Goal: Task Accomplishment & Management: Use online tool/utility

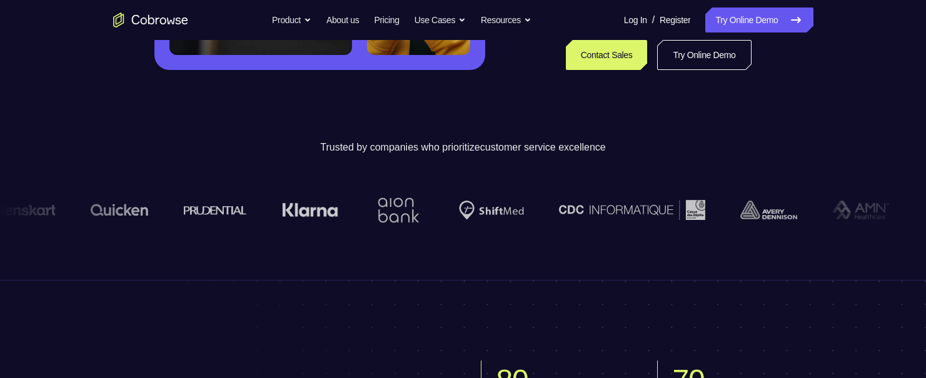
scroll to position [188, 0]
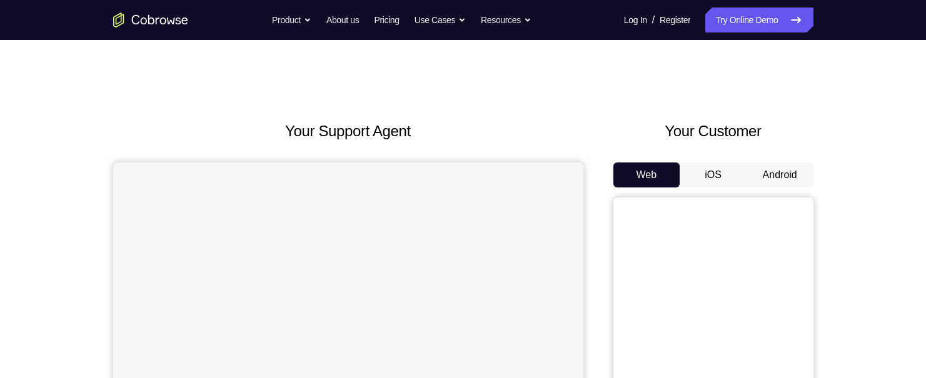
click at [781, 181] on button "Android" at bounding box center [780, 175] width 67 height 25
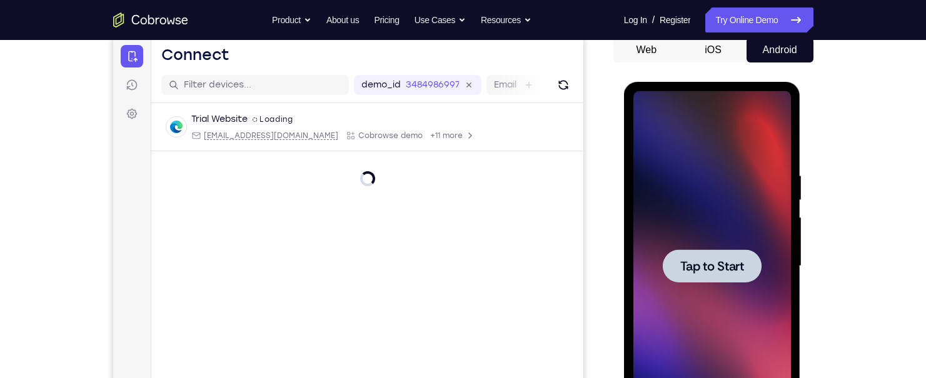
click at [730, 293] on div at bounding box center [713, 266] width 158 height 350
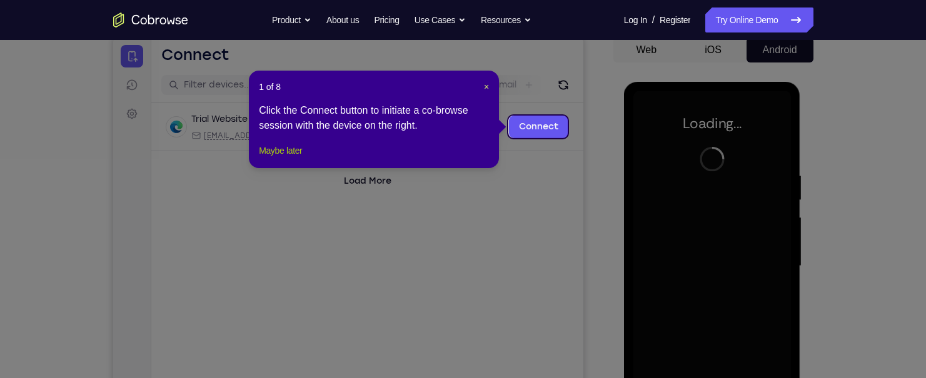
click at [279, 158] on button "Maybe later" at bounding box center [280, 150] width 43 height 15
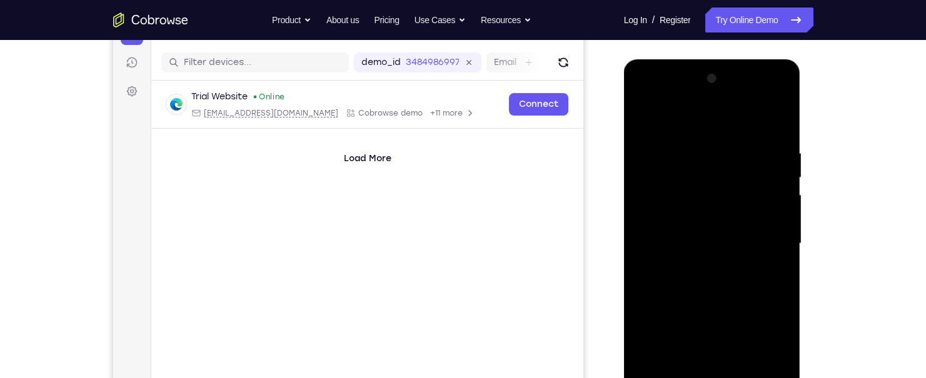
scroll to position [188, 0]
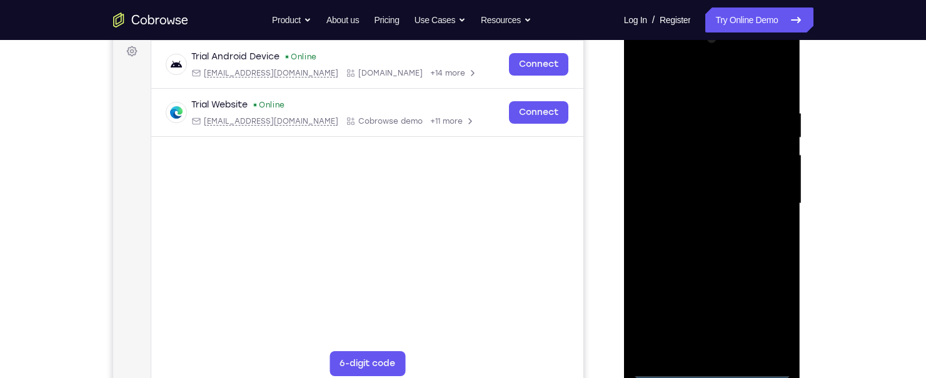
click at [707, 364] on div at bounding box center [713, 204] width 158 height 350
click at [708, 364] on div at bounding box center [713, 204] width 158 height 350
click at [710, 373] on div at bounding box center [713, 204] width 158 height 350
click at [771, 311] on div at bounding box center [713, 204] width 158 height 350
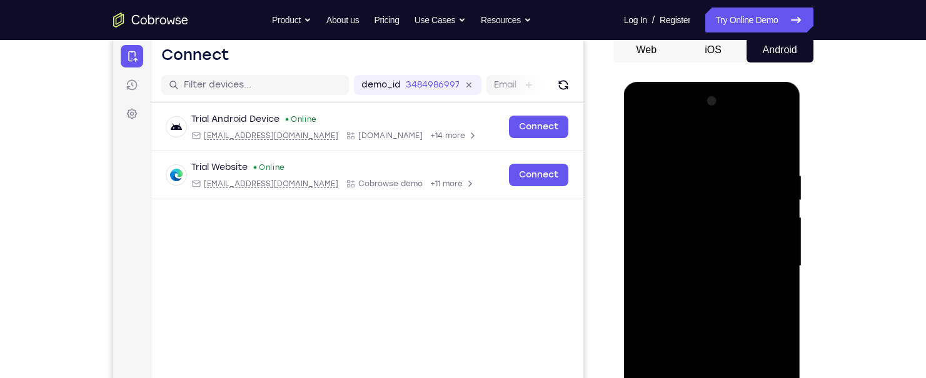
click at [699, 149] on div at bounding box center [713, 266] width 158 height 350
click at [770, 262] on div at bounding box center [713, 266] width 158 height 350
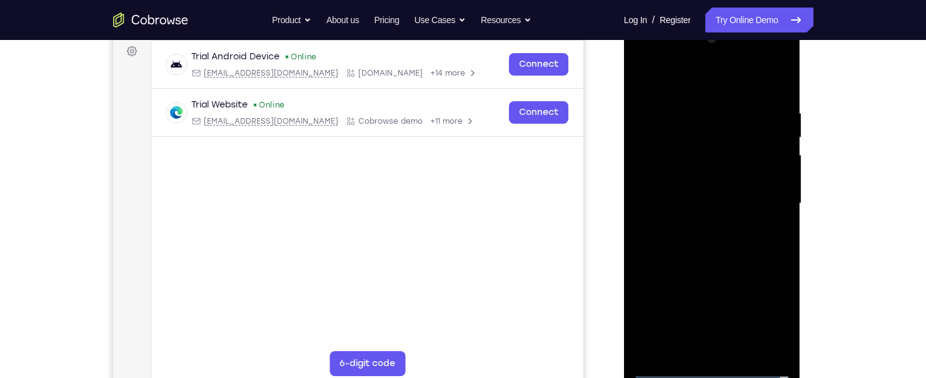
click at [705, 231] on div at bounding box center [713, 204] width 158 height 350
click at [702, 228] on div at bounding box center [713, 204] width 158 height 350
click at [701, 226] on div at bounding box center [713, 204] width 158 height 350
click at [693, 224] on div at bounding box center [713, 204] width 158 height 350
click at [700, 228] on div at bounding box center [713, 204] width 158 height 350
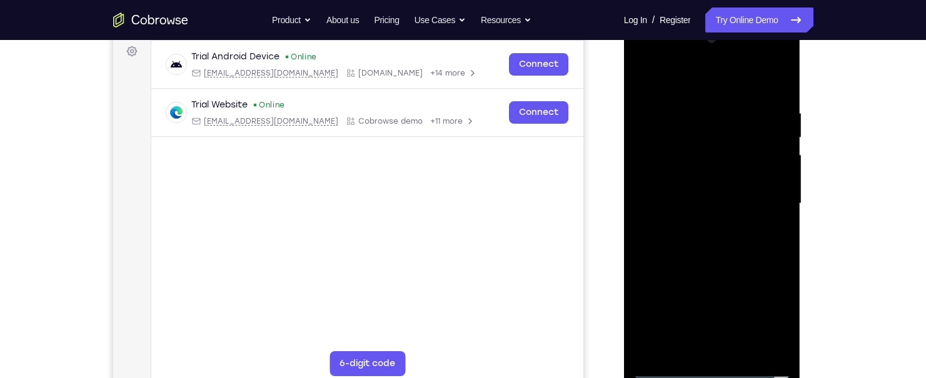
click at [700, 228] on div at bounding box center [713, 204] width 158 height 350
click at [701, 228] on div at bounding box center [713, 204] width 158 height 350
click at [695, 223] on div at bounding box center [713, 204] width 158 height 350
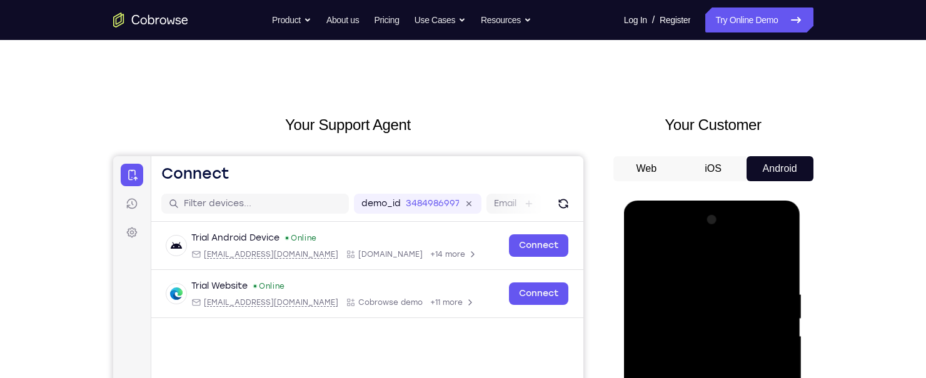
scroll to position [0, 0]
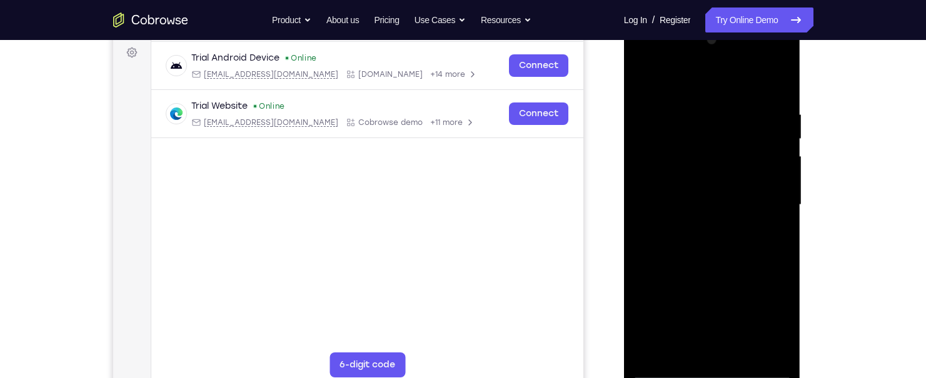
scroll to position [188, 0]
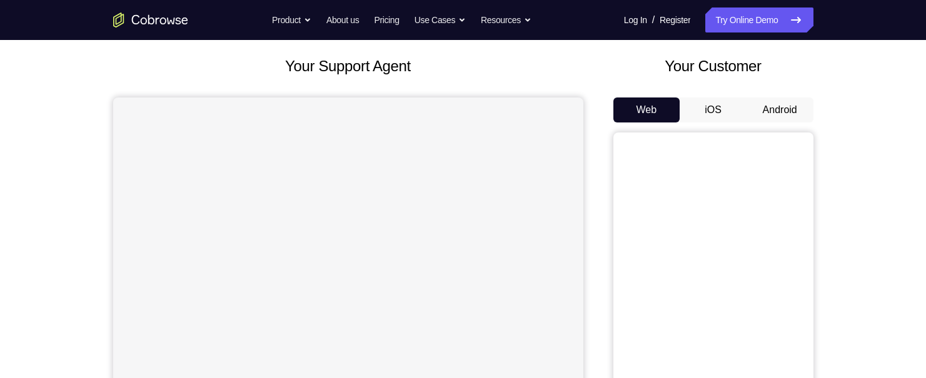
scroll to position [63, 0]
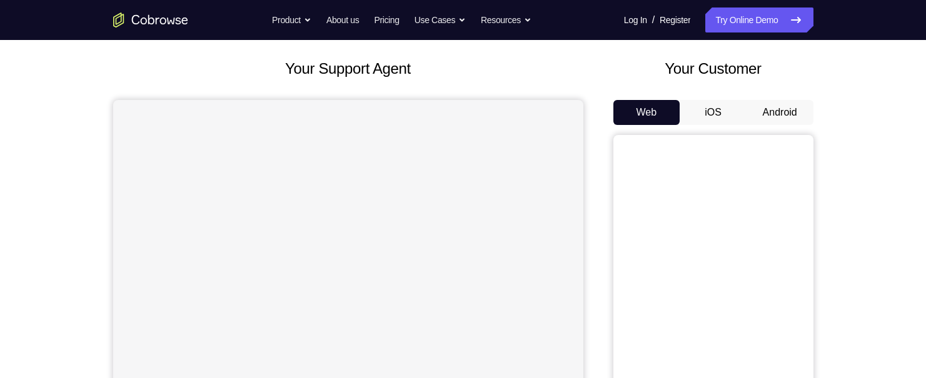
click at [776, 111] on button "Android" at bounding box center [780, 112] width 67 height 25
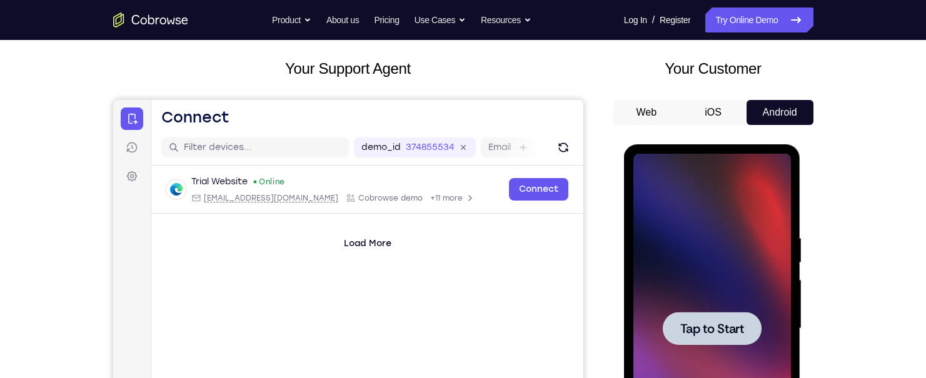
scroll to position [0, 0]
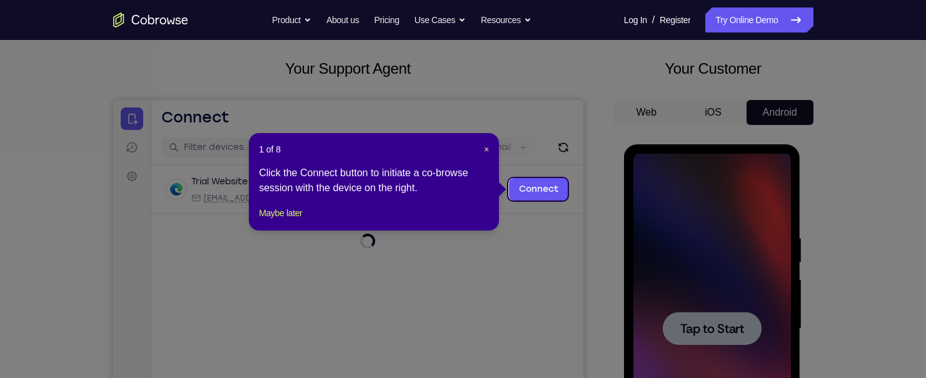
click at [741, 219] on icon at bounding box center [468, 189] width 936 height 378
click at [273, 221] on button "Maybe later" at bounding box center [280, 213] width 43 height 15
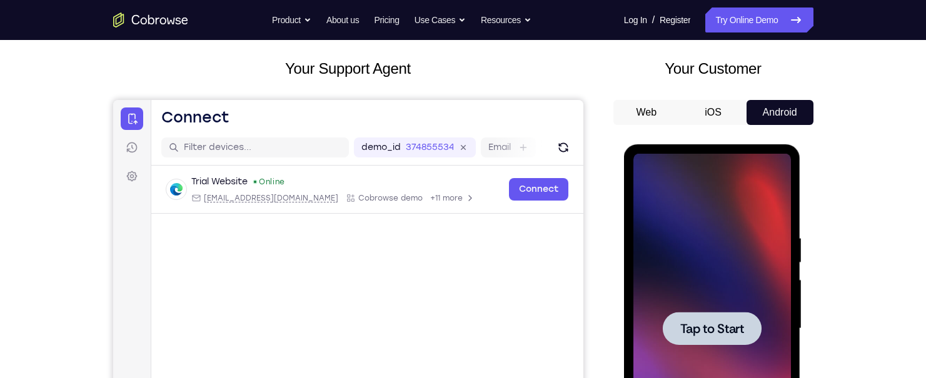
click at [715, 330] on span "Tap to Start" at bounding box center [712, 329] width 64 height 13
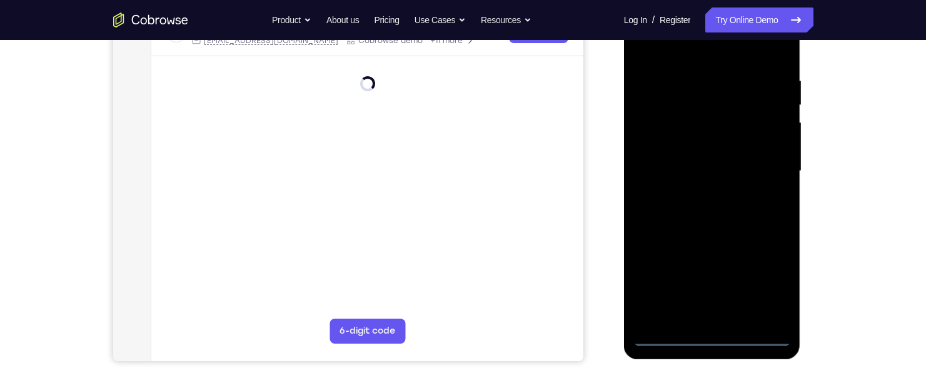
scroll to position [250, 0]
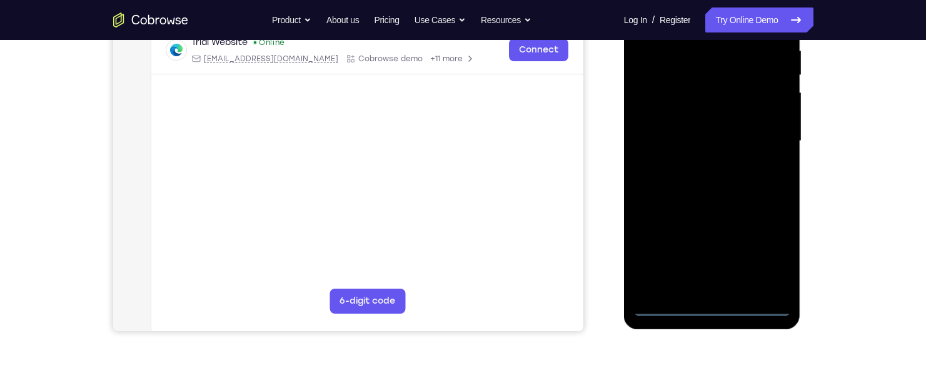
click at [713, 307] on div at bounding box center [713, 141] width 158 height 350
click at [776, 259] on div at bounding box center [713, 141] width 158 height 350
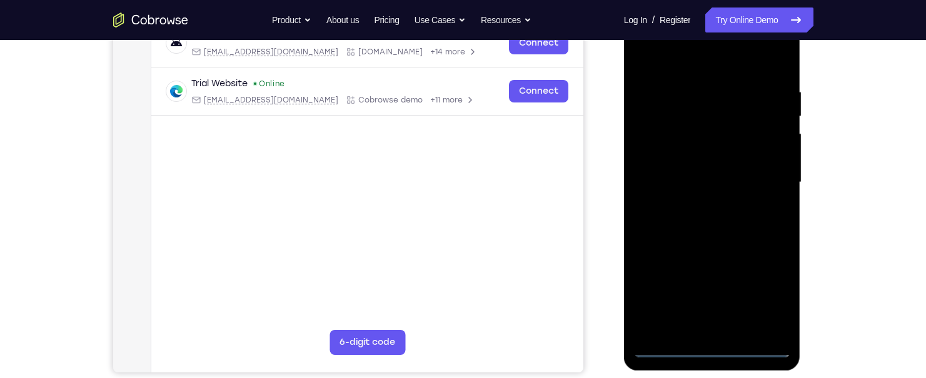
scroll to position [188, 0]
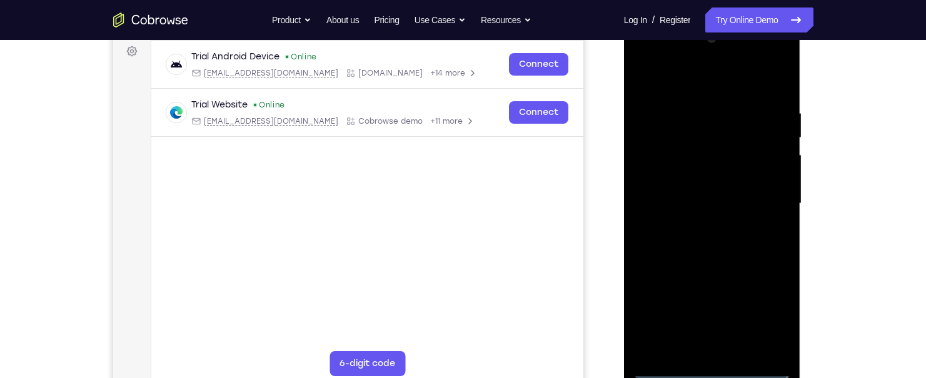
click at [715, 80] on div at bounding box center [713, 204] width 158 height 350
click at [762, 204] on div at bounding box center [713, 204] width 158 height 350
click at [694, 225] on div at bounding box center [713, 204] width 158 height 350
click at [700, 196] on div at bounding box center [713, 204] width 158 height 350
click at [725, 179] on div at bounding box center [713, 204] width 158 height 350
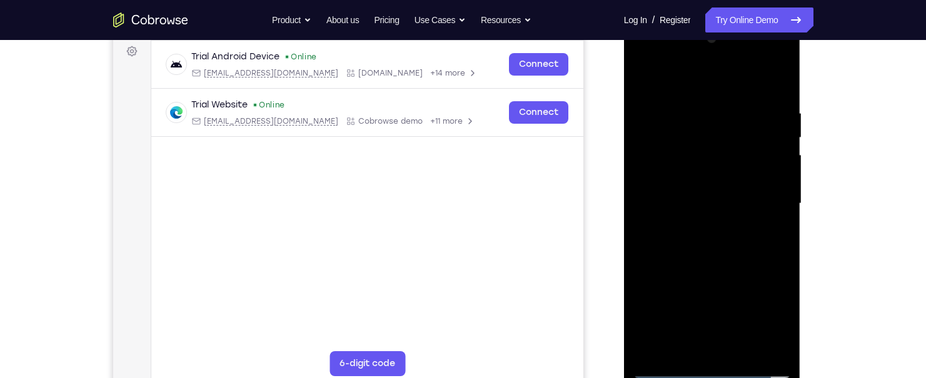
click at [710, 206] on div at bounding box center [713, 204] width 158 height 350
click at [715, 250] on div at bounding box center [713, 204] width 158 height 350
click at [640, 81] on div at bounding box center [713, 204] width 158 height 350
click at [761, 54] on div at bounding box center [713, 204] width 158 height 350
click at [657, 54] on div at bounding box center [713, 204] width 158 height 350
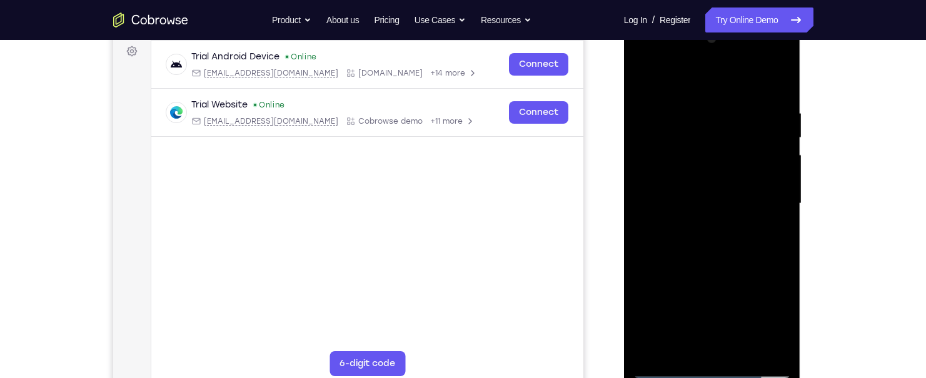
click at [683, 139] on div at bounding box center [713, 204] width 158 height 350
click at [714, 94] on div at bounding box center [713, 204] width 158 height 350
click at [683, 144] on div at bounding box center [713, 204] width 158 height 350
click at [764, 79] on div at bounding box center [713, 204] width 158 height 350
click at [767, 241] on div at bounding box center [713, 204] width 158 height 350
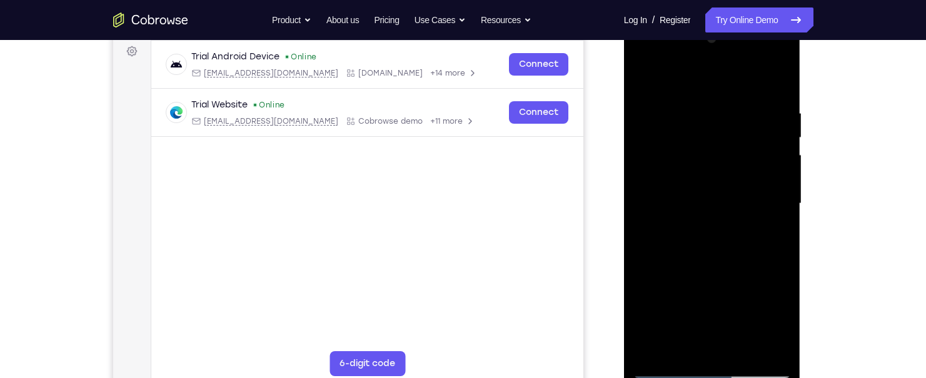
click at [685, 279] on div at bounding box center [713, 204] width 158 height 350
click at [730, 302] on div at bounding box center [713, 204] width 158 height 350
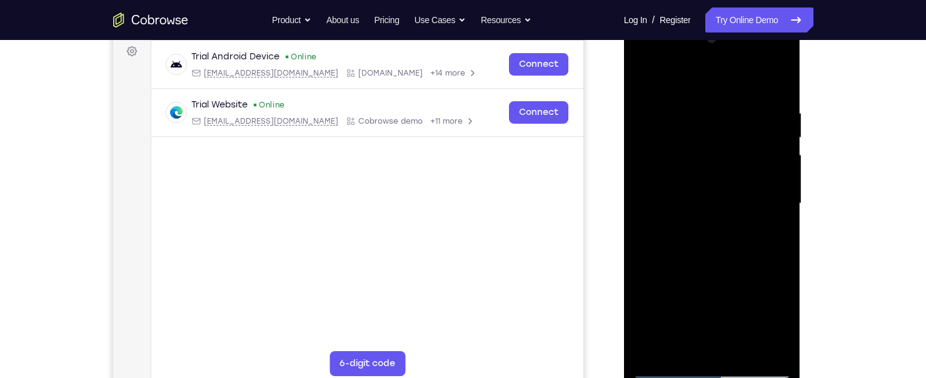
click at [730, 302] on div at bounding box center [713, 204] width 158 height 350
click at [657, 349] on div at bounding box center [713, 204] width 158 height 350
click at [674, 153] on div at bounding box center [713, 204] width 158 height 350
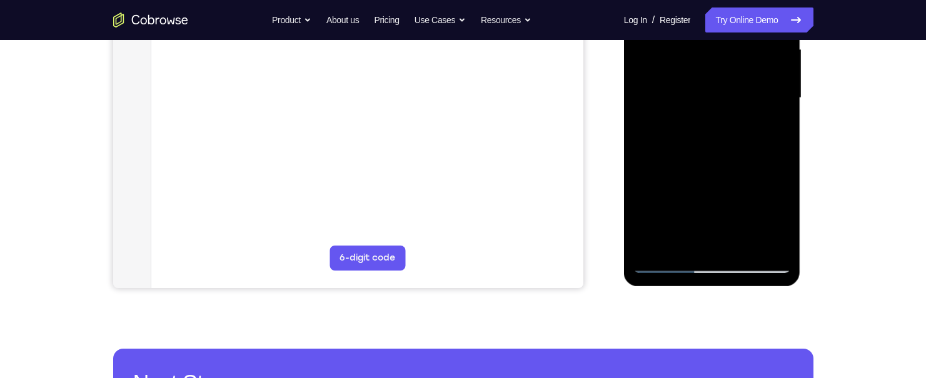
scroll to position [313, 0]
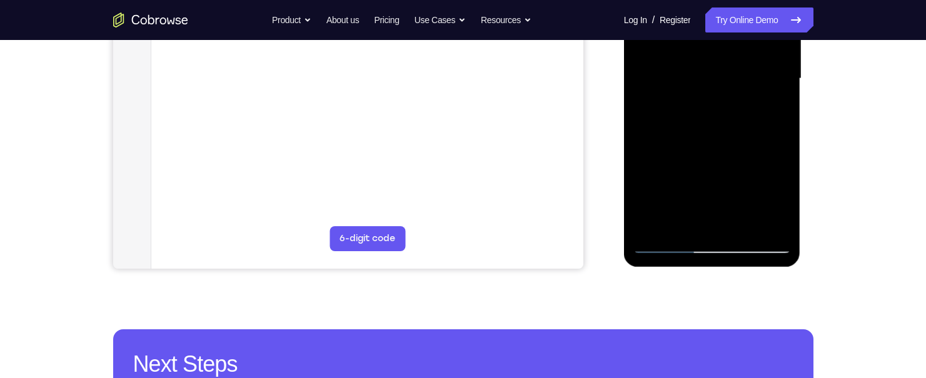
click at [670, 243] on div at bounding box center [713, 79] width 158 height 350
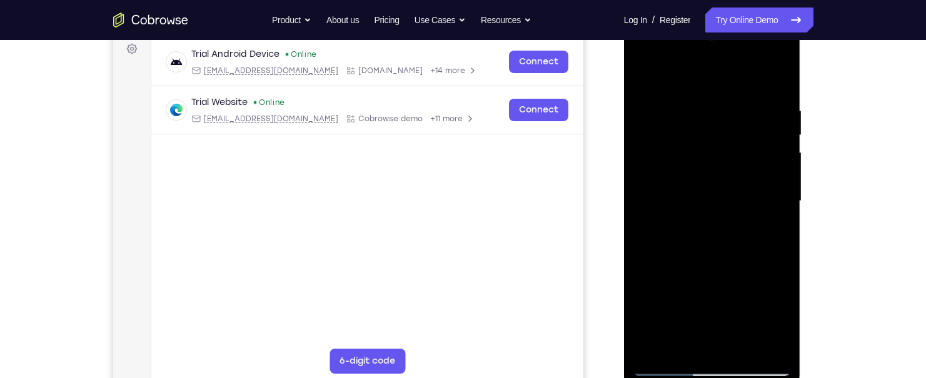
scroll to position [188, 0]
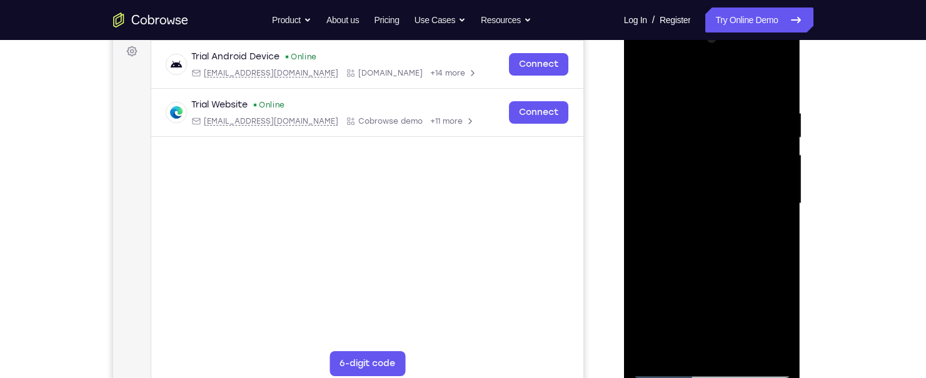
click at [678, 171] on div at bounding box center [713, 204] width 158 height 350
drag, startPoint x: 654, startPoint y: 283, endPoint x: 692, endPoint y: 280, distance: 38.2
click at [692, 280] on div at bounding box center [713, 204] width 158 height 350
drag, startPoint x: 650, startPoint y: 280, endPoint x: 712, endPoint y: 280, distance: 62.5
click at [712, 280] on div at bounding box center [713, 204] width 158 height 350
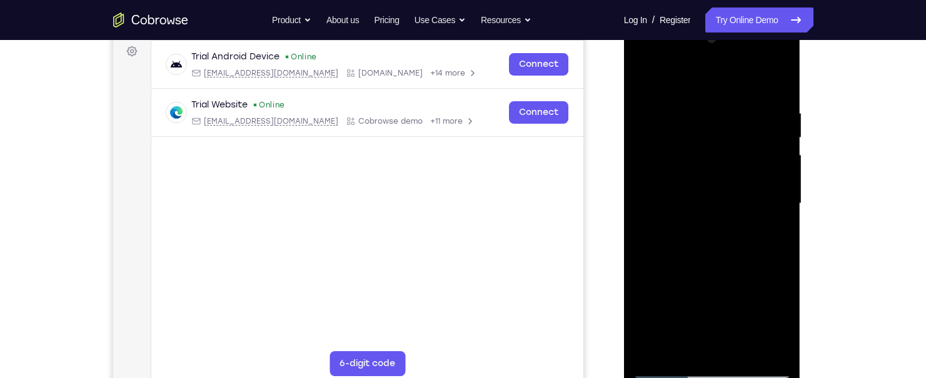
click at [649, 263] on div at bounding box center [713, 204] width 158 height 350
click at [667, 371] on div at bounding box center [713, 204] width 158 height 350
click at [666, 370] on div at bounding box center [713, 204] width 158 height 350
click at [763, 60] on div at bounding box center [713, 204] width 158 height 350
click at [707, 81] on div at bounding box center [713, 204] width 158 height 350
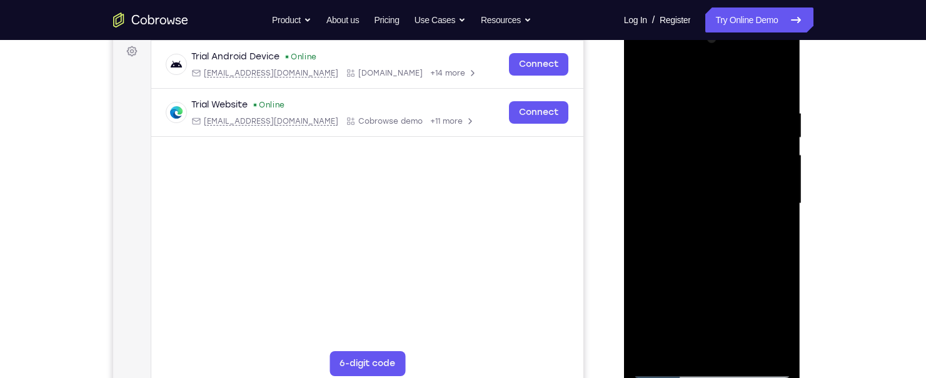
click at [683, 335] on div at bounding box center [713, 204] width 158 height 350
click at [683, 334] on div at bounding box center [713, 204] width 158 height 350
click at [643, 59] on div at bounding box center [713, 204] width 158 height 350
click at [649, 174] on div at bounding box center [713, 204] width 158 height 350
click at [699, 226] on div at bounding box center [713, 204] width 158 height 350
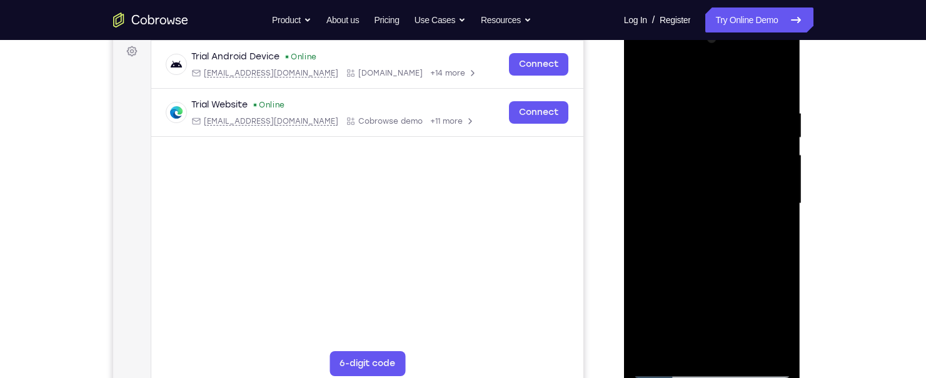
click at [687, 191] on div at bounding box center [713, 204] width 158 height 350
drag, startPoint x: 716, startPoint y: 139, endPoint x: 695, endPoint y: 139, distance: 20.6
click at [708, 139] on div at bounding box center [713, 204] width 158 height 350
click at [685, 137] on div at bounding box center [713, 204] width 158 height 350
click at [677, 141] on div at bounding box center [713, 204] width 158 height 350
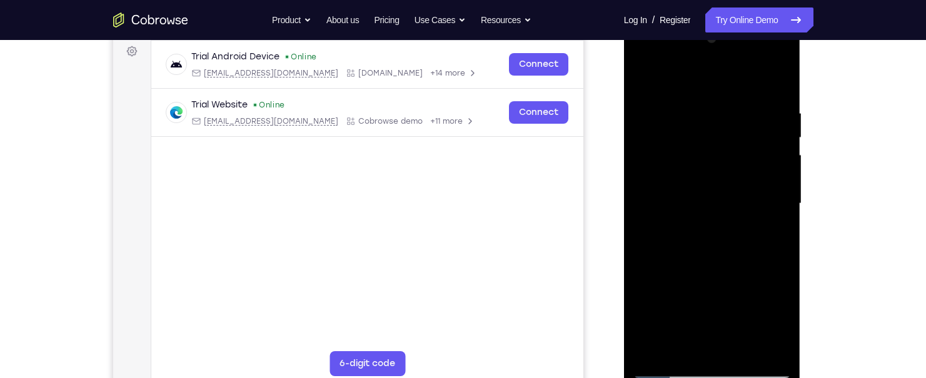
click at [655, 216] on div at bounding box center [713, 204] width 158 height 350
click at [700, 209] on div at bounding box center [713, 204] width 158 height 350
click at [692, 251] on div at bounding box center [713, 204] width 158 height 350
click at [694, 239] on div at bounding box center [713, 204] width 158 height 350
click at [696, 243] on div at bounding box center [713, 204] width 158 height 350
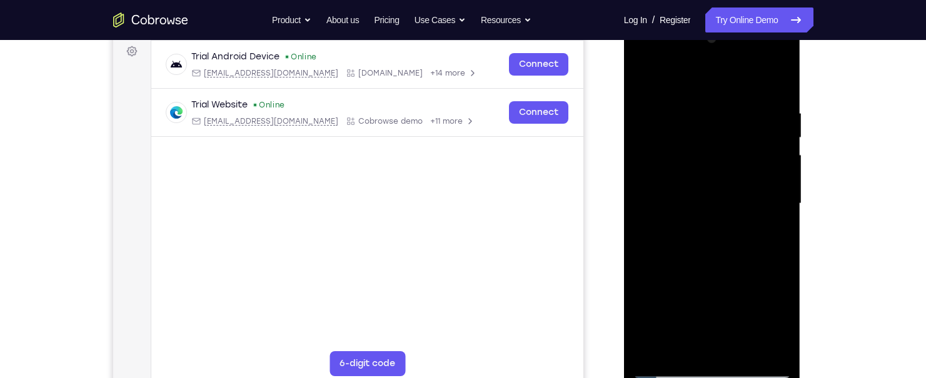
click at [680, 195] on div at bounding box center [713, 204] width 158 height 350
click at [678, 199] on div at bounding box center [713, 204] width 158 height 350
click at [709, 260] on div at bounding box center [713, 204] width 158 height 350
click at [773, 347] on div at bounding box center [713, 204] width 158 height 350
click at [773, 345] on div at bounding box center [713, 204] width 158 height 350
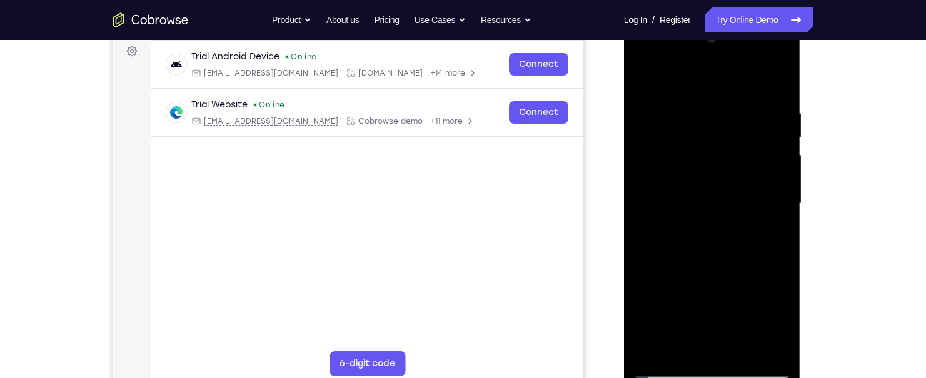
click at [666, 362] on div at bounding box center [713, 204] width 158 height 350
click at [666, 368] on div at bounding box center [713, 204] width 158 height 350
click at [693, 255] on div at bounding box center [713, 204] width 158 height 350
click at [786, 344] on div at bounding box center [713, 204] width 158 height 350
click at [667, 228] on div at bounding box center [713, 204] width 158 height 350
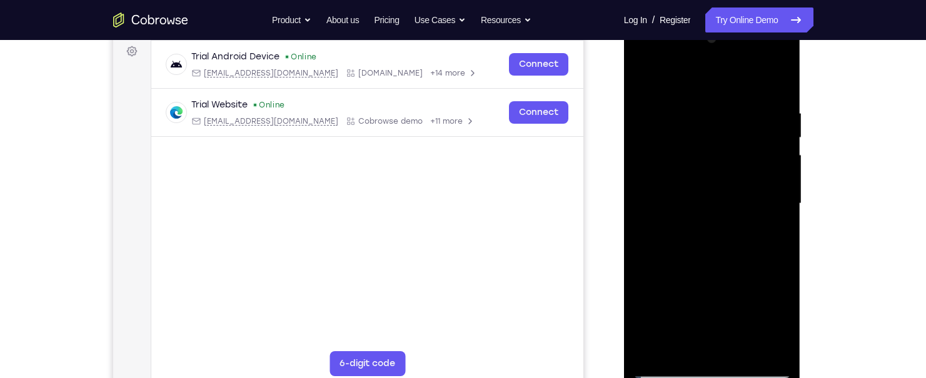
click at [771, 59] on div at bounding box center [713, 204] width 158 height 350
click at [685, 97] on div at bounding box center [713, 204] width 158 height 350
drag, startPoint x: 692, startPoint y: 148, endPoint x: 710, endPoint y: 239, distance: 93.2
click at [710, 242] on div at bounding box center [713, 204] width 158 height 350
click at [692, 145] on div at bounding box center [713, 204] width 158 height 350
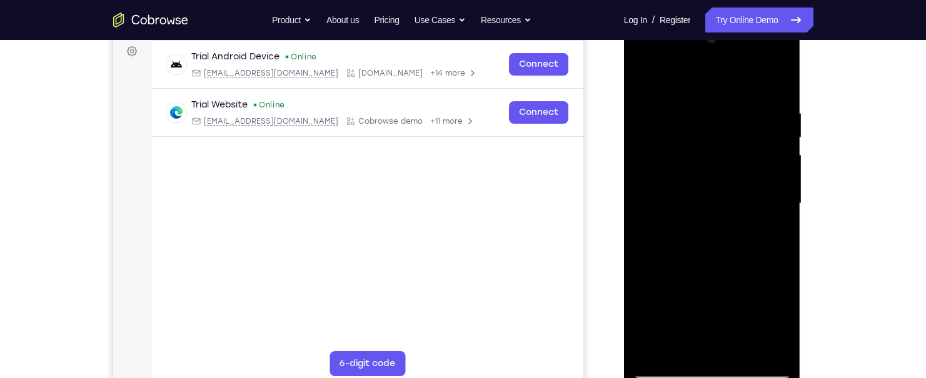
drag, startPoint x: 654, startPoint y: 253, endPoint x: 706, endPoint y: 253, distance: 51.9
click at [706, 253] on div at bounding box center [713, 204] width 158 height 350
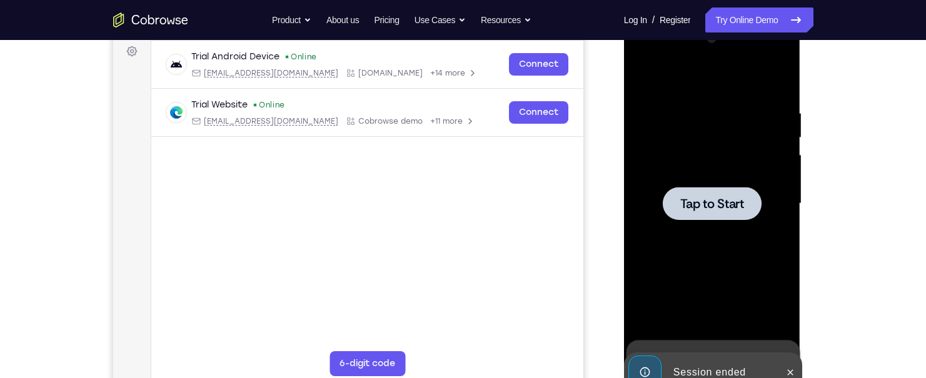
click at [693, 208] on span "Tap to Start" at bounding box center [712, 204] width 64 height 13
